Goal: Navigation & Orientation: Find specific page/section

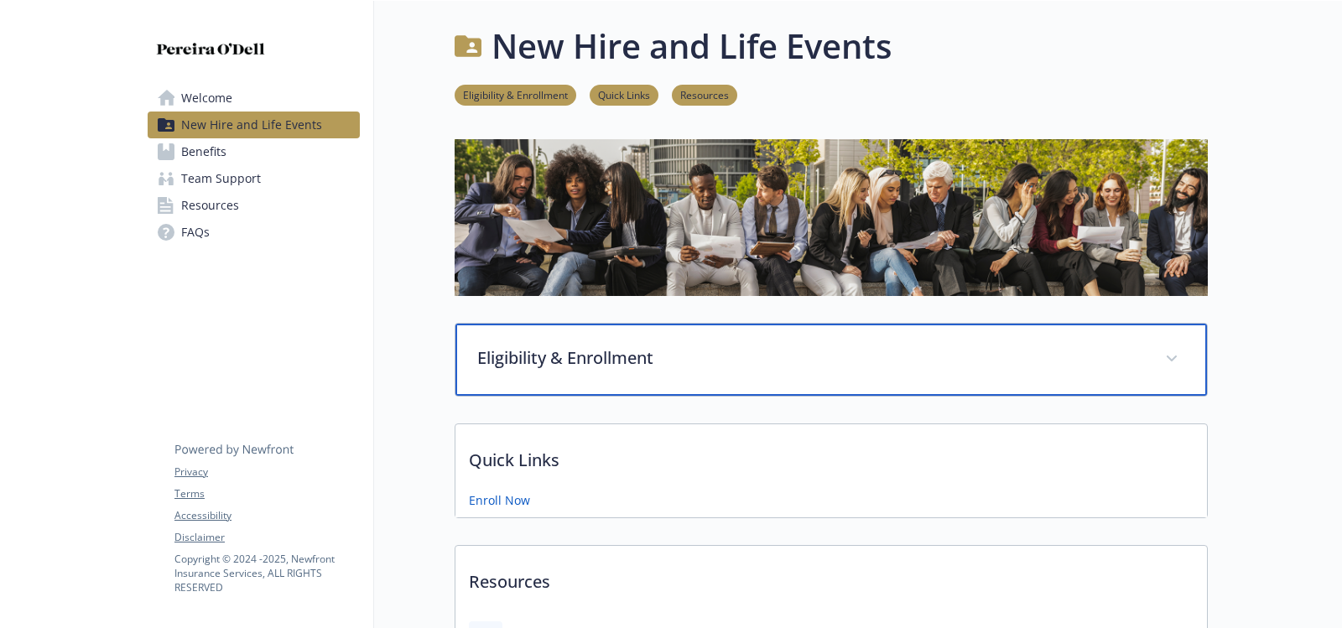
click at [1113, 340] on div "Eligibility & Enrollment" at bounding box center [831, 360] width 752 height 72
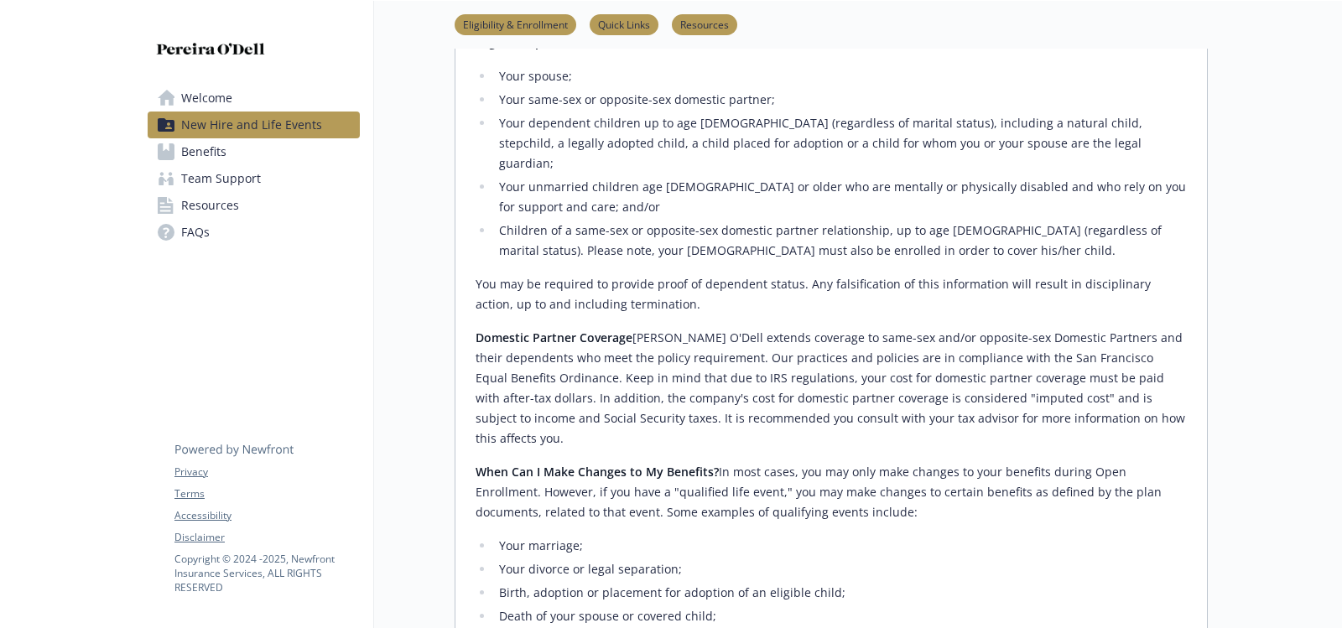
scroll to position [580, 0]
